Goal: Complete application form: Complete application form

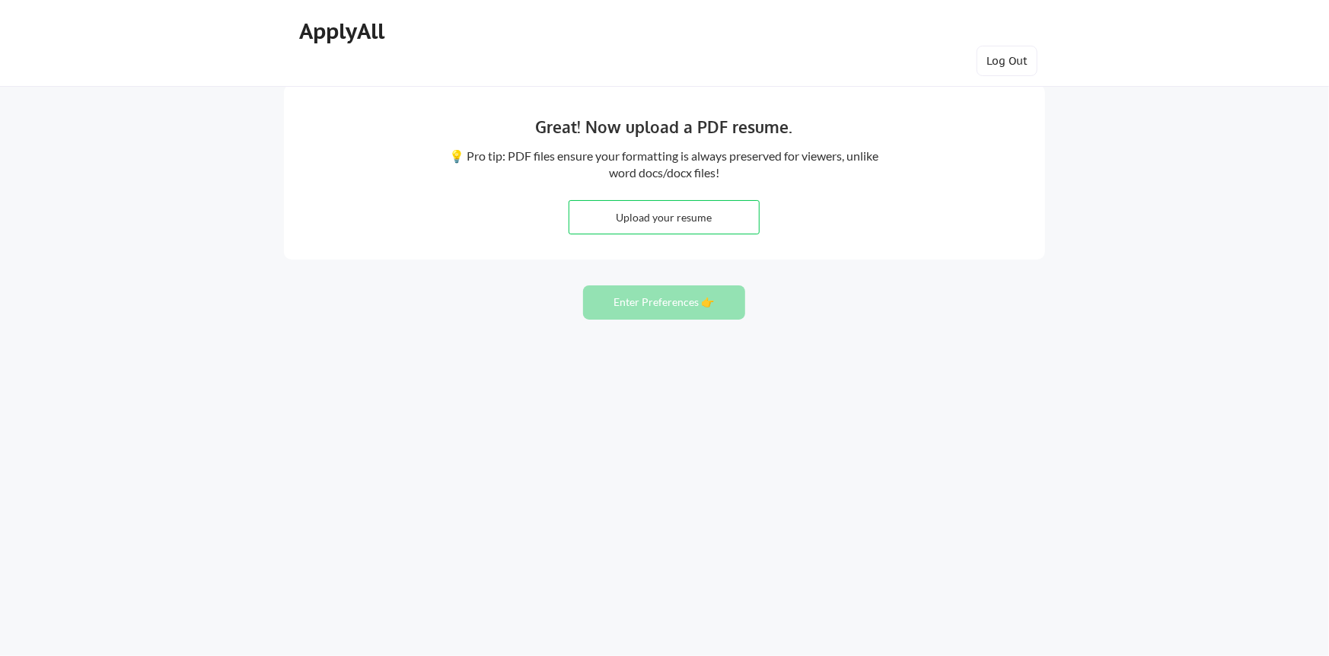
click at [0, 655] on nordpass-portal at bounding box center [0, 656] width 0 height 0
click at [651, 219] on input "file" at bounding box center [664, 217] width 190 height 33
type input "C:\fakepath\[PERSON_NAME] - 2025 update.pdf"
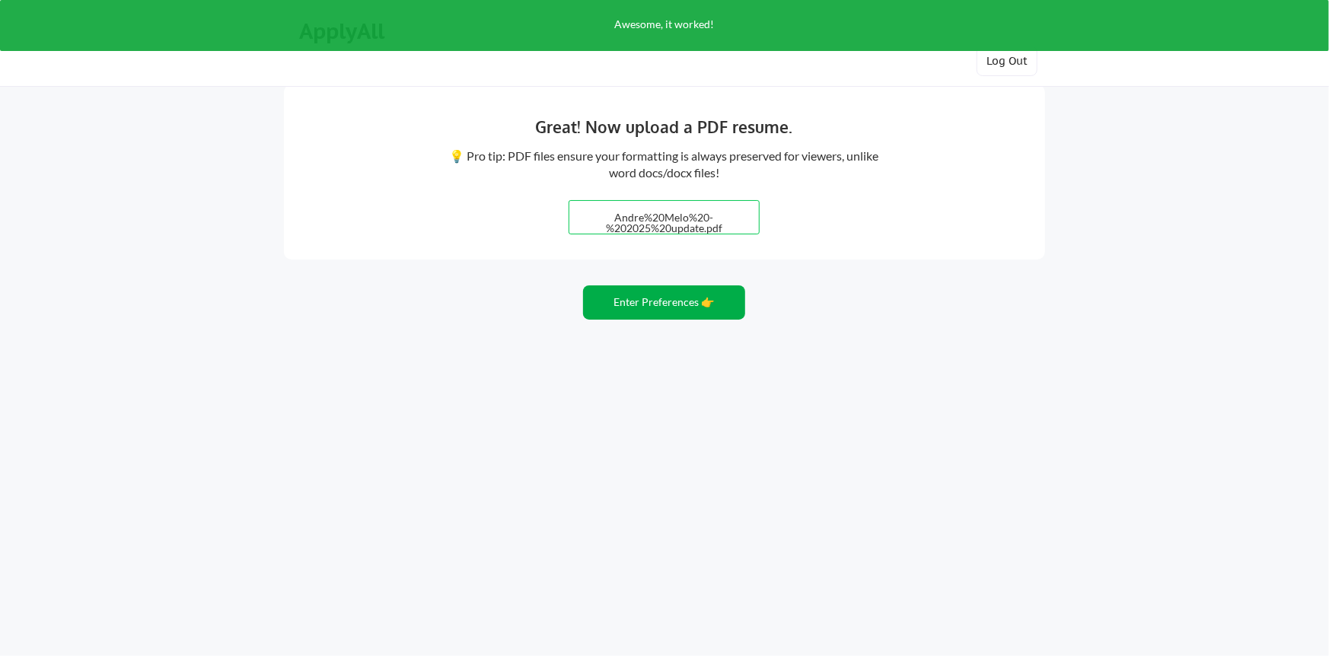
click at [662, 301] on button "Enter Preferences 👉" at bounding box center [664, 302] width 162 height 34
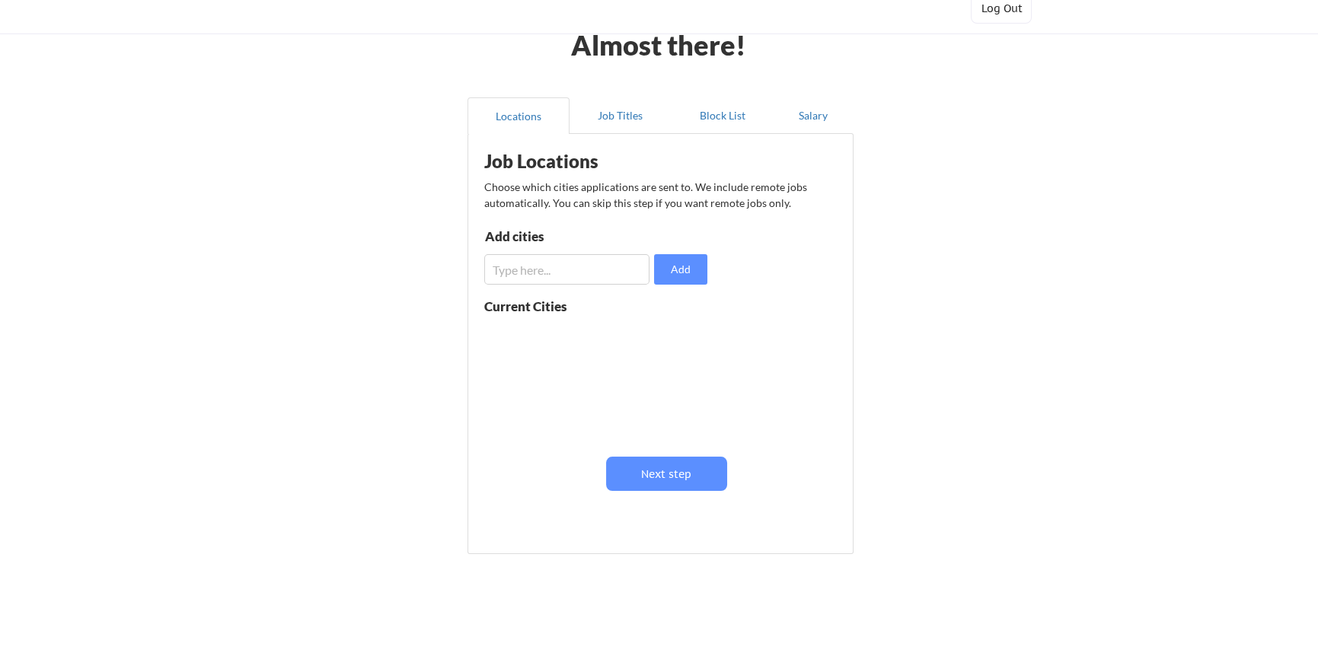
scroll to position [76, 0]
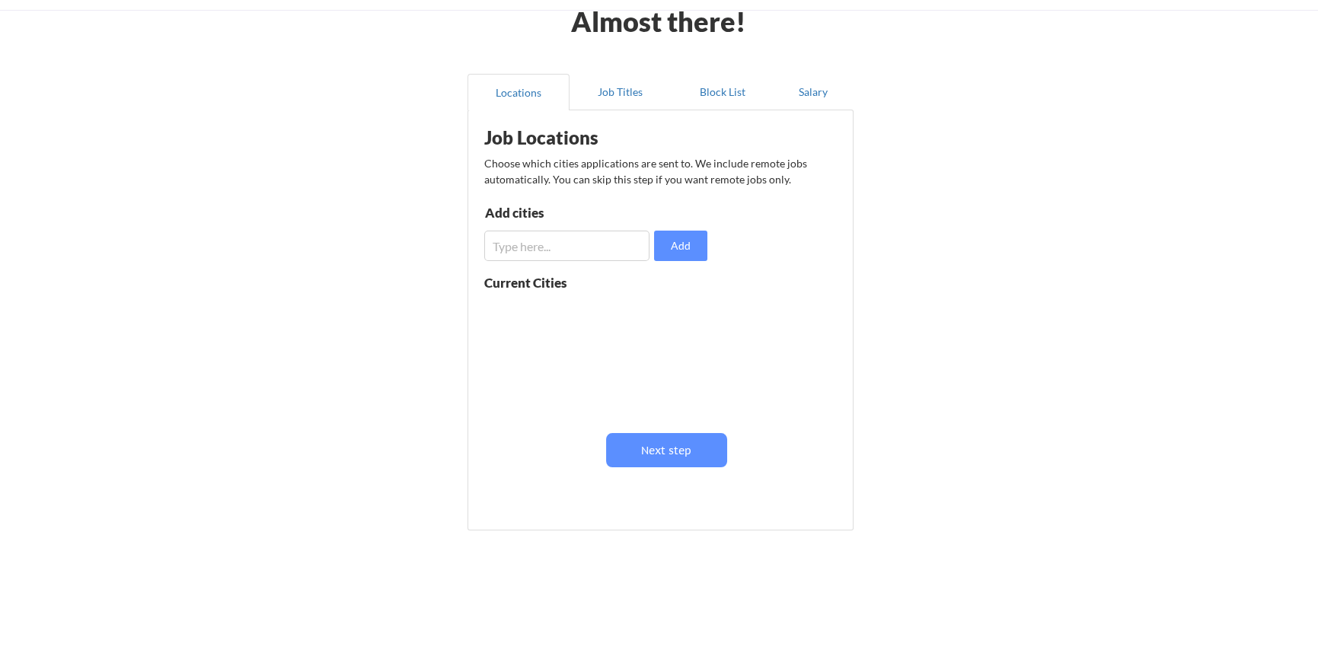
click at [538, 241] on input "input" at bounding box center [566, 246] width 165 height 30
type input "[GEOGRAPHIC_DATA]"
click at [670, 248] on button "Add" at bounding box center [680, 246] width 53 height 30
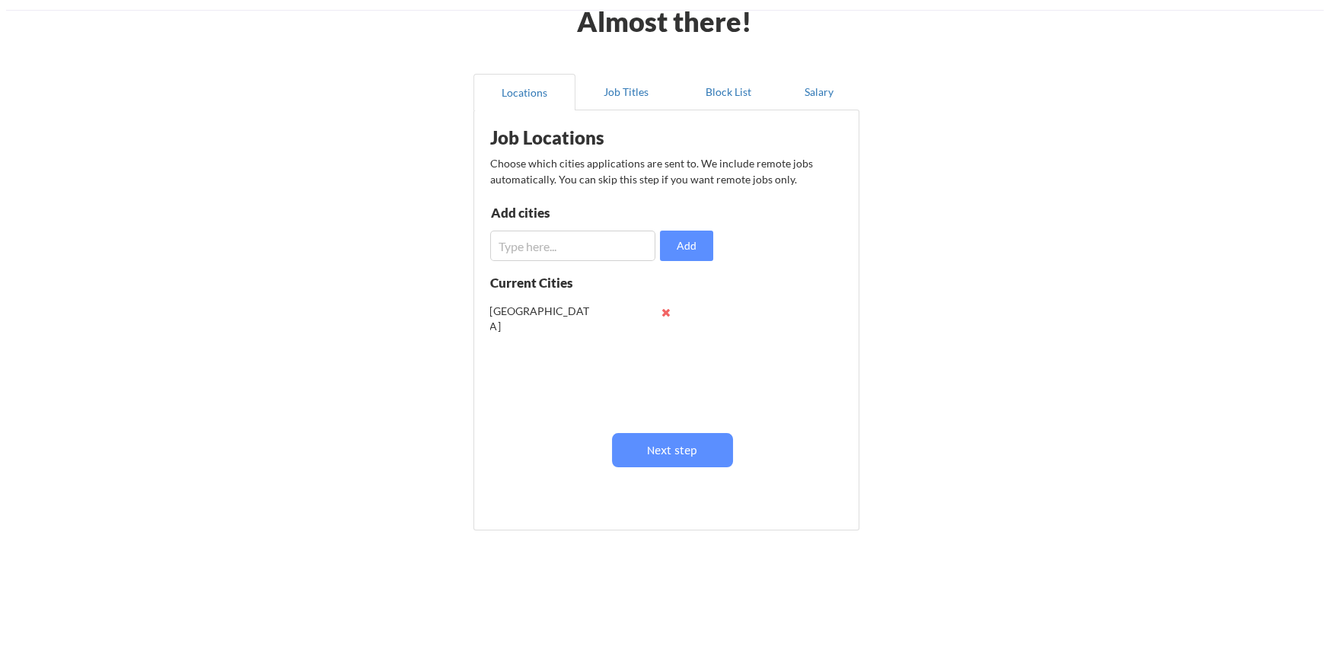
scroll to position [0, 0]
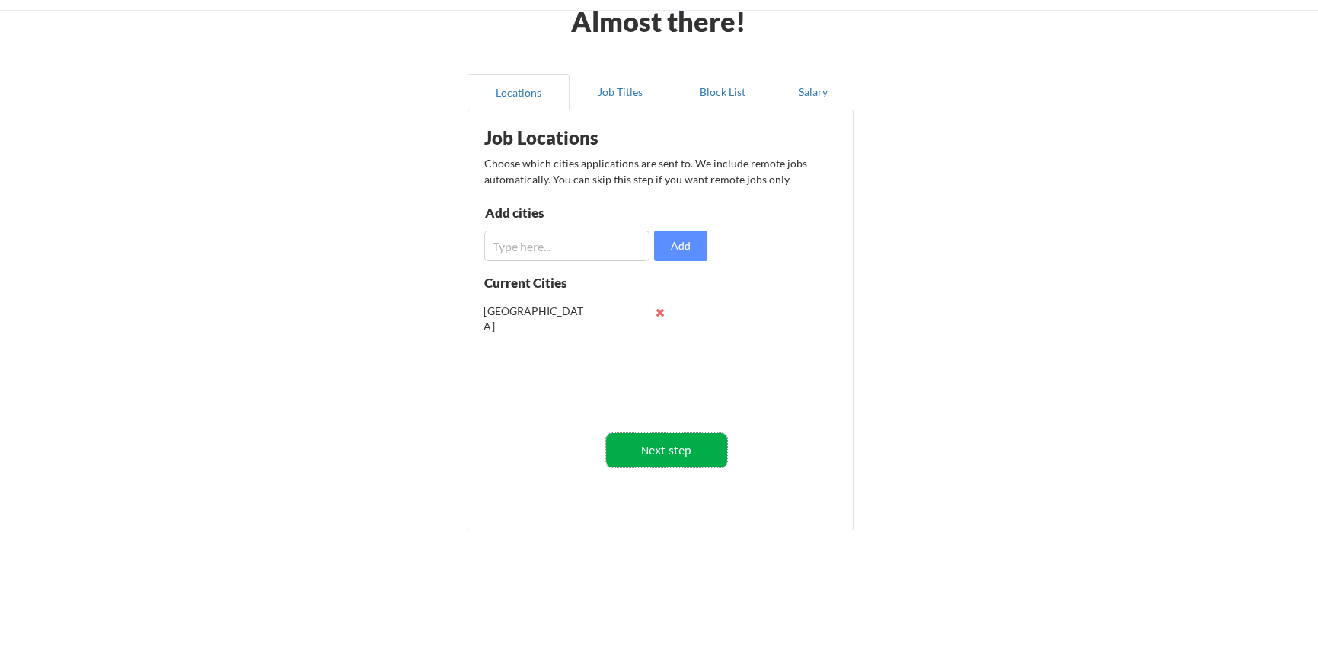
click at [662, 446] on button "Next step" at bounding box center [666, 450] width 121 height 34
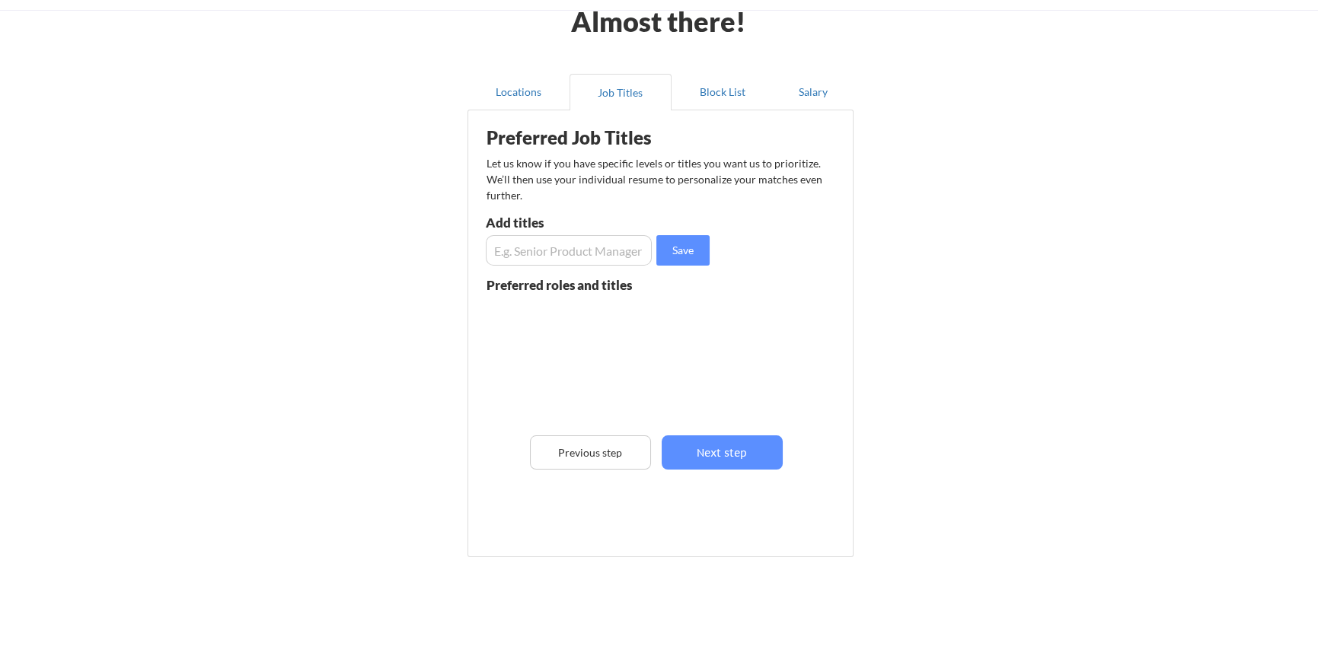
click at [523, 244] on input "input" at bounding box center [569, 250] width 166 height 30
type input "Finance Director"
click at [670, 250] on button "Save" at bounding box center [682, 250] width 53 height 30
click at [588, 257] on input "input" at bounding box center [569, 250] width 166 height 30
type input "CFO"
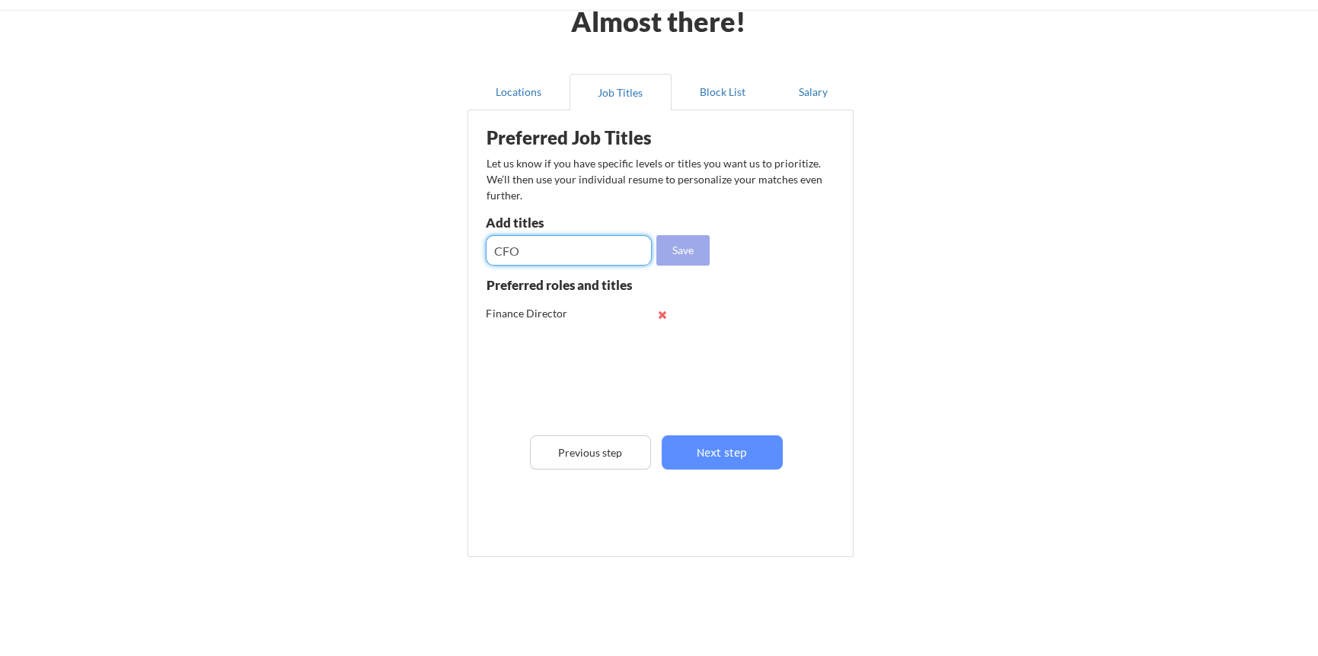
click at [698, 254] on button "Save" at bounding box center [682, 250] width 53 height 30
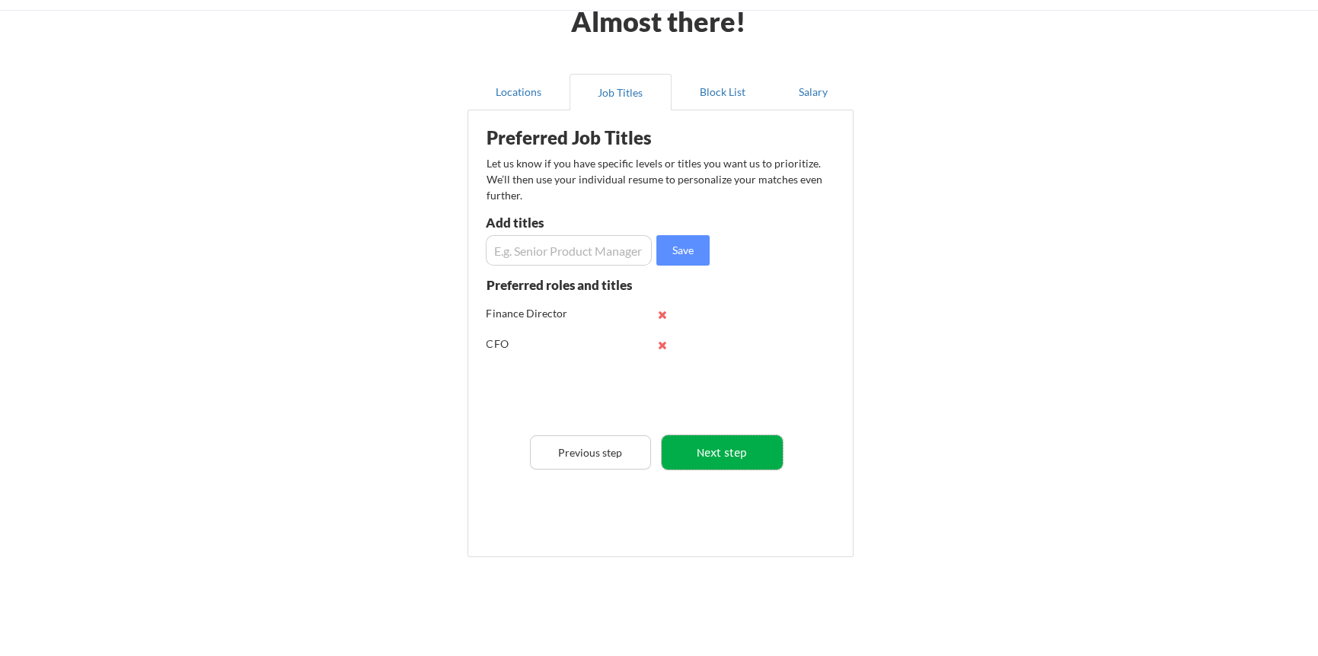
click at [721, 451] on button "Next step" at bounding box center [722, 452] width 121 height 34
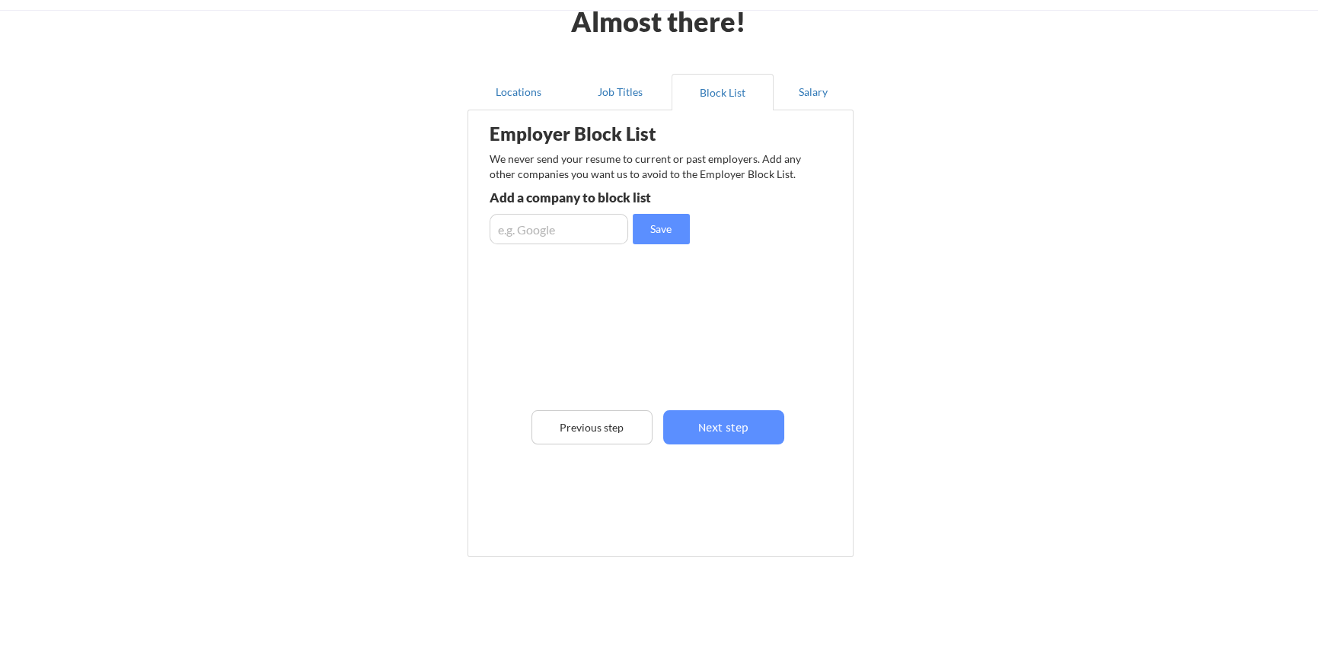
click at [579, 235] on input "input" at bounding box center [559, 229] width 139 height 30
drag, startPoint x: 579, startPoint y: 235, endPoint x: 542, endPoint y: 227, distance: 38.2
click at [542, 227] on input "input" at bounding box center [559, 229] width 139 height 30
type input "Coty"
click at [665, 232] on button "Save" at bounding box center [661, 229] width 57 height 30
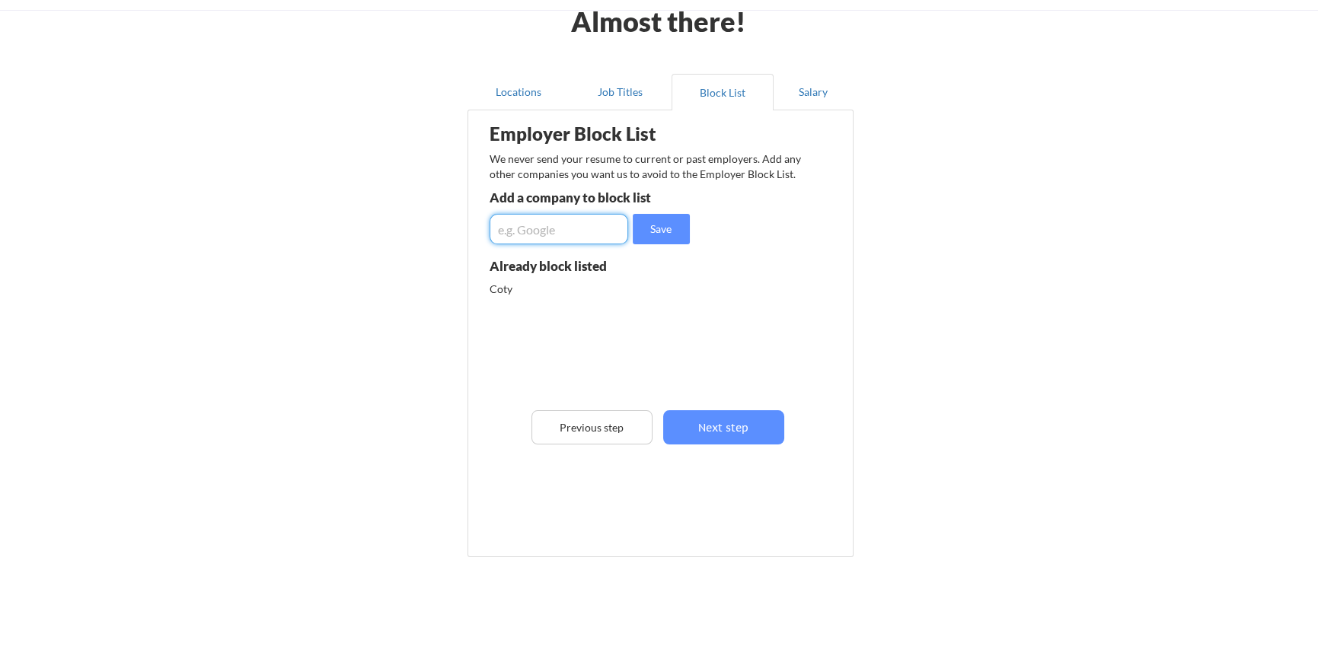
click at [534, 226] on input "input" at bounding box center [559, 229] width 139 height 30
type input "P&G"
click at [674, 233] on button "Save" at bounding box center [661, 229] width 57 height 30
click at [553, 229] on input "input" at bounding box center [559, 229] width 139 height 30
click at [718, 429] on button "Next step" at bounding box center [723, 427] width 121 height 34
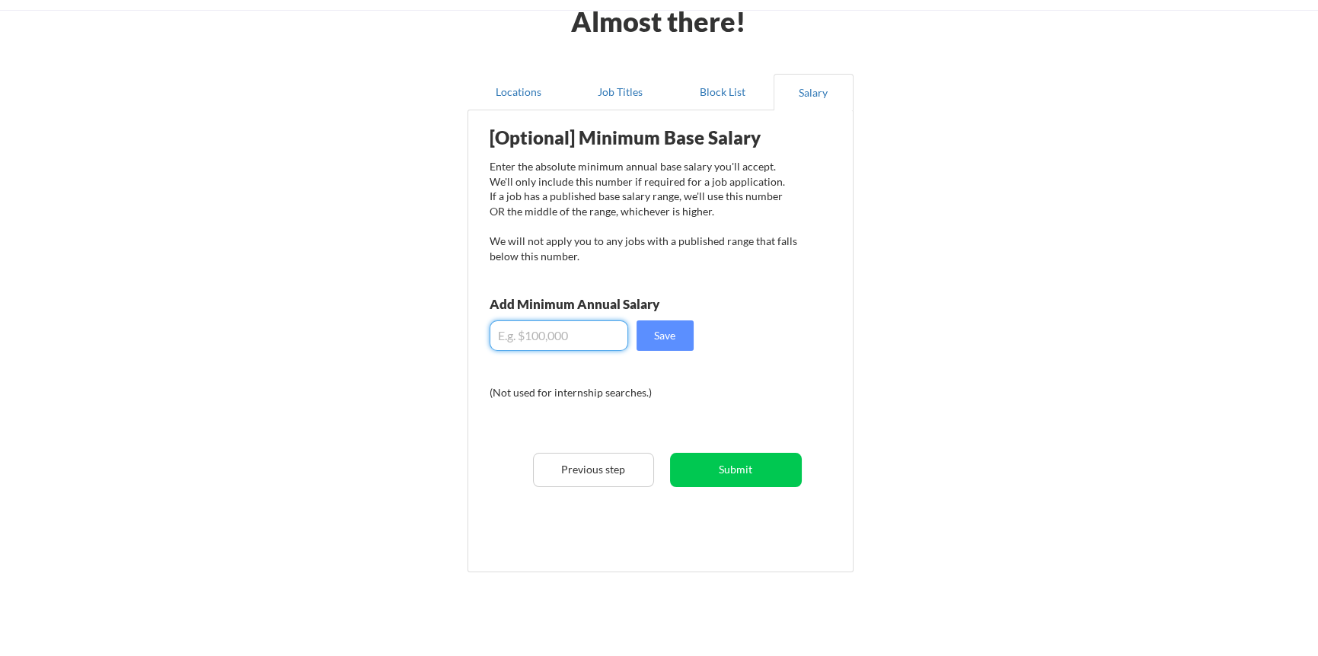
click at [555, 338] on input "input" at bounding box center [559, 336] width 139 height 30
click at [745, 468] on button "Submit" at bounding box center [736, 470] width 132 height 34
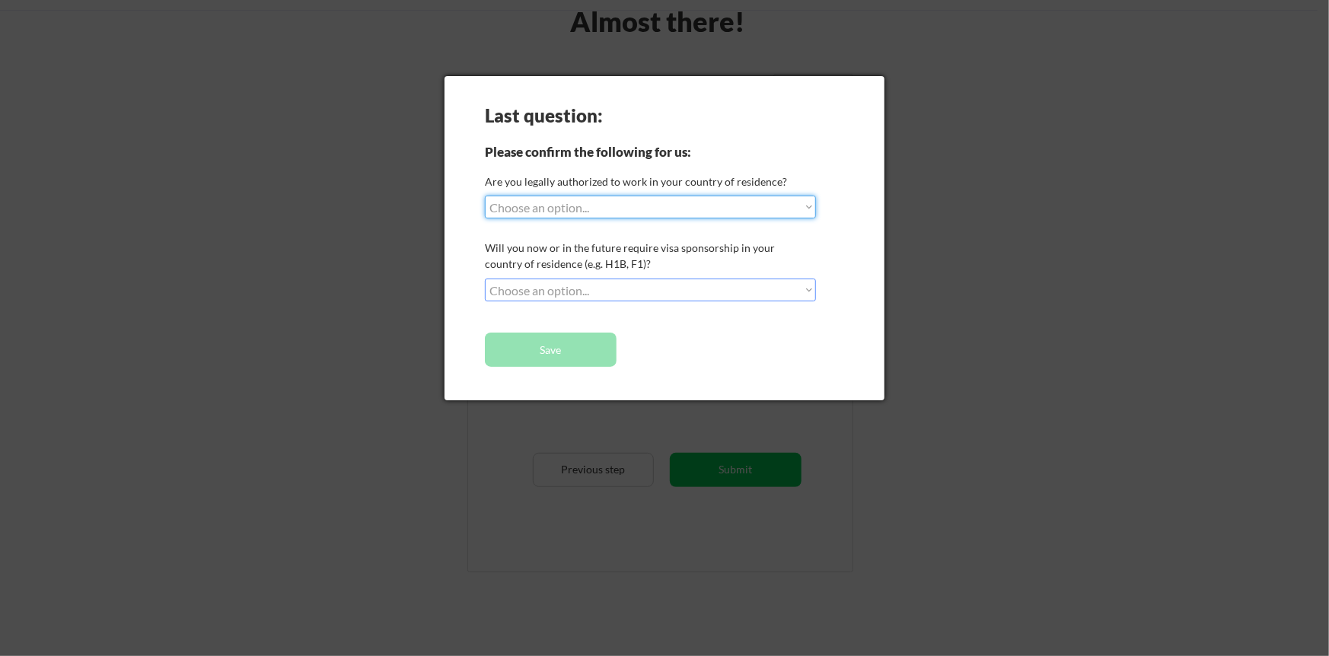
click at [565, 207] on select "Choose an option... Yes, I am a [DEMOGRAPHIC_DATA] Citizen Yes, I am a [DEMOGRA…" at bounding box center [650, 207] width 331 height 23
select select ""yes__i_am_an_other_[DEMOGRAPHIC_DATA]""
click at [485, 196] on select "Choose an option... Yes, I am a [DEMOGRAPHIC_DATA] Citizen Yes, I am a [DEMOGRA…" at bounding box center [650, 207] width 331 height 23
click at [576, 291] on select "Choose an option... No, I will not need sponsorship Yes, I will need sponsorship" at bounding box center [650, 290] width 331 height 23
select select ""no__i_will_not_need_sponsorship""
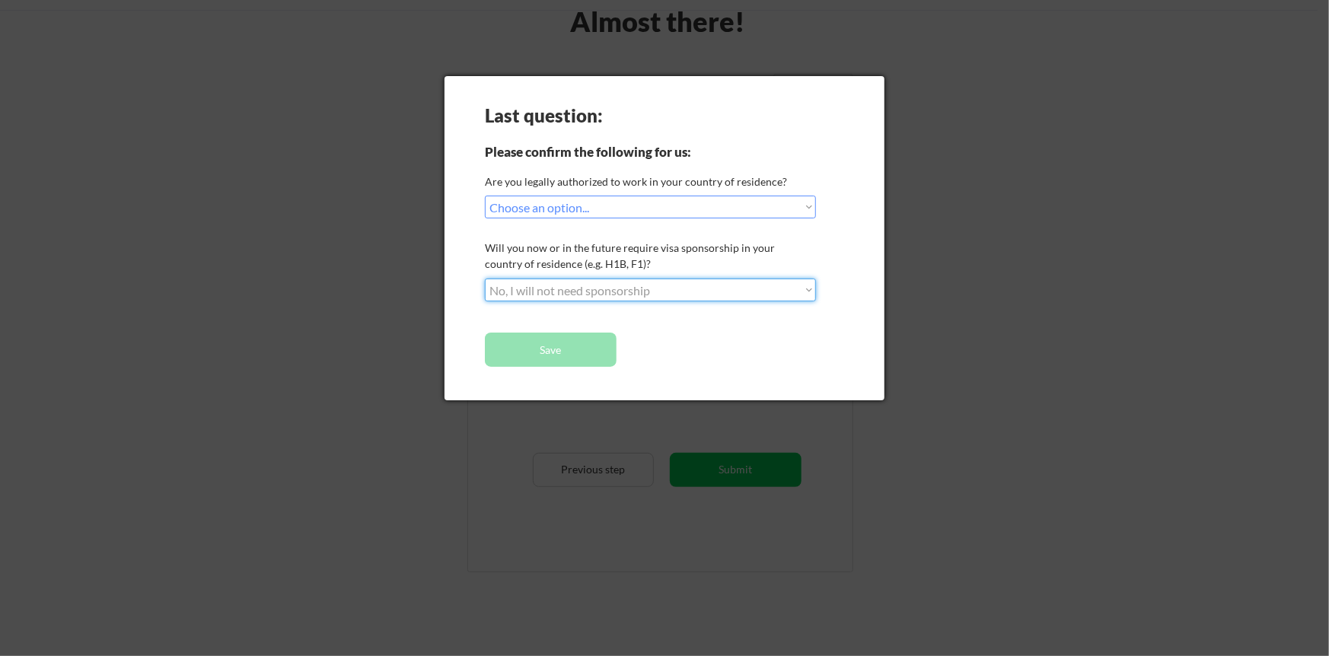
click at [485, 279] on select "Choose an option... No, I will not need sponsorship Yes, I will need sponsorship" at bounding box center [650, 290] width 331 height 23
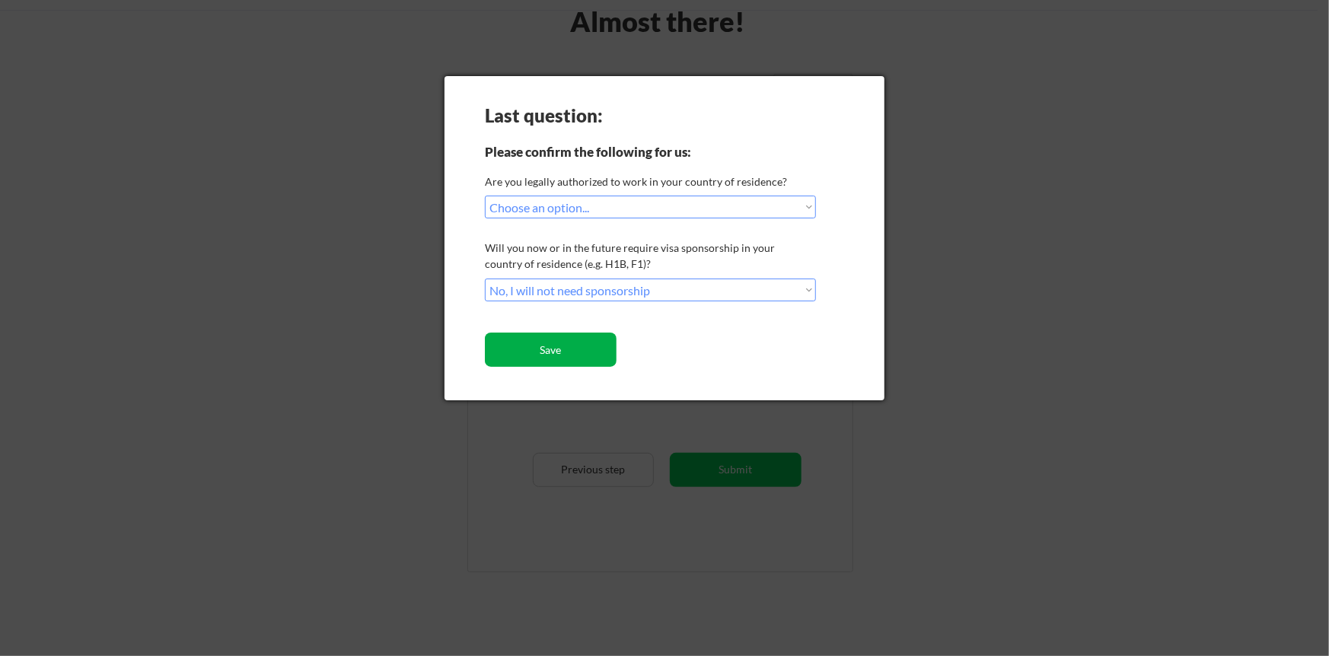
click at [549, 357] on button "Save" at bounding box center [551, 350] width 132 height 34
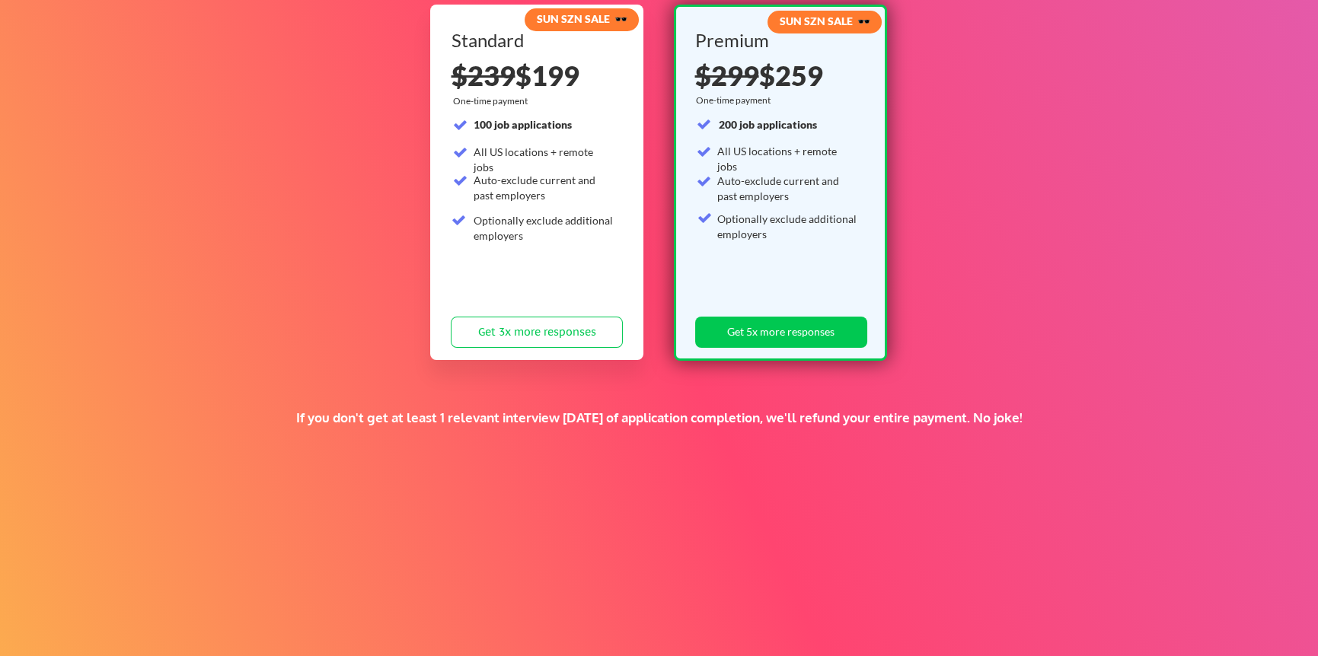
scroll to position [236, 0]
